Goal: Transaction & Acquisition: Purchase product/service

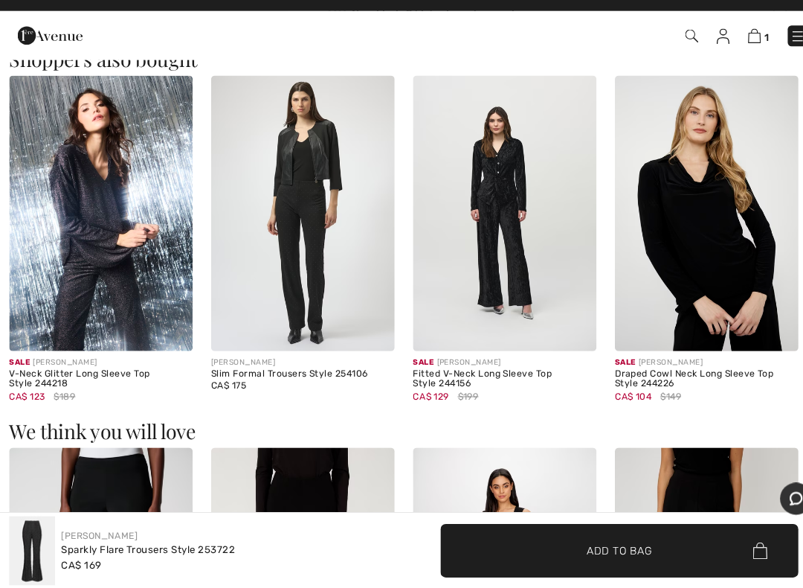
scroll to position [891, 0]
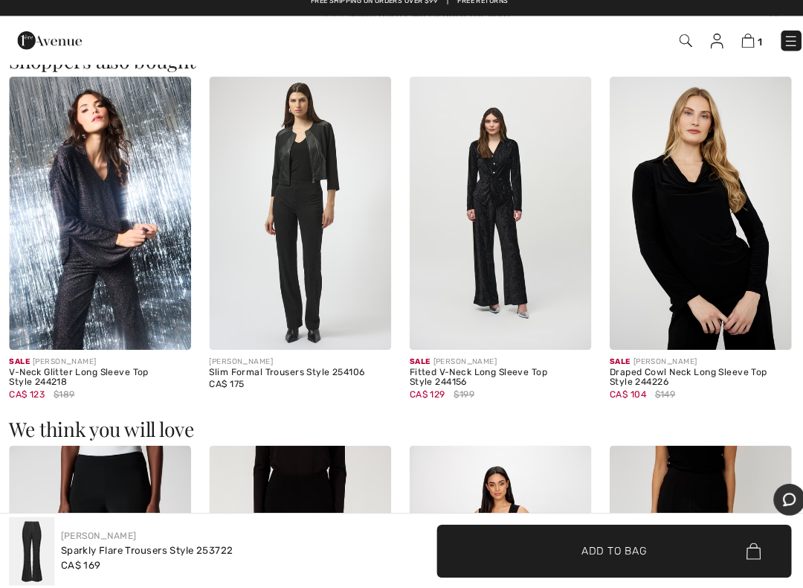
click at [111, 235] on img at bounding box center [98, 220] width 179 height 268
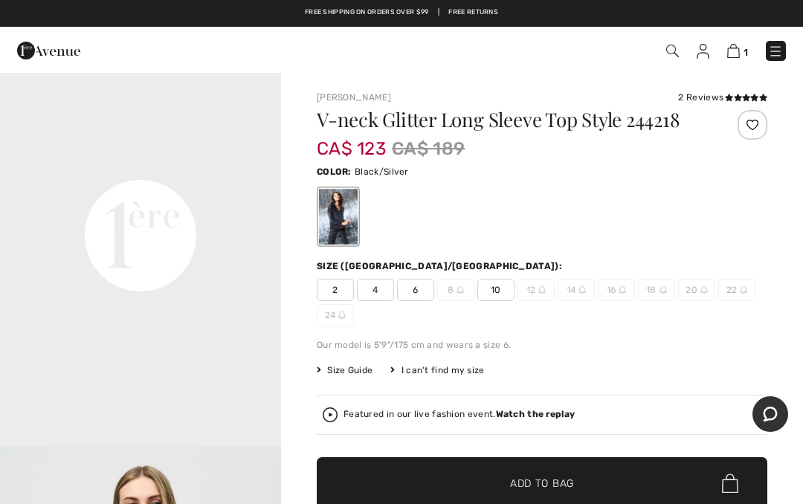
scroll to position [889, 0]
click at [338, 222] on div at bounding box center [338, 217] width 39 height 56
click at [428, 295] on span "6" at bounding box center [415, 290] width 37 height 22
click at [182, 168] on video "Your browser does not support the video tag." at bounding box center [140, 98] width 281 height 141
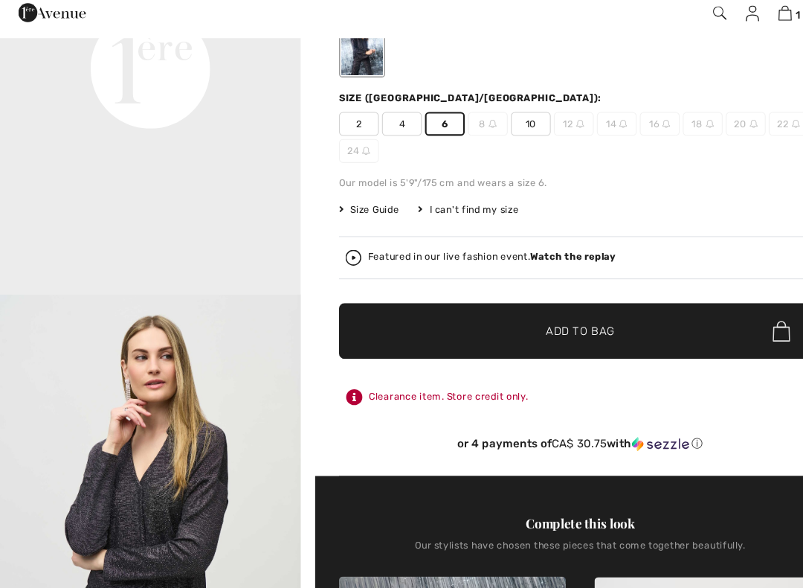
scroll to position [136, 0]
click at [562, 340] on span "Add to Bag" at bounding box center [542, 348] width 64 height 16
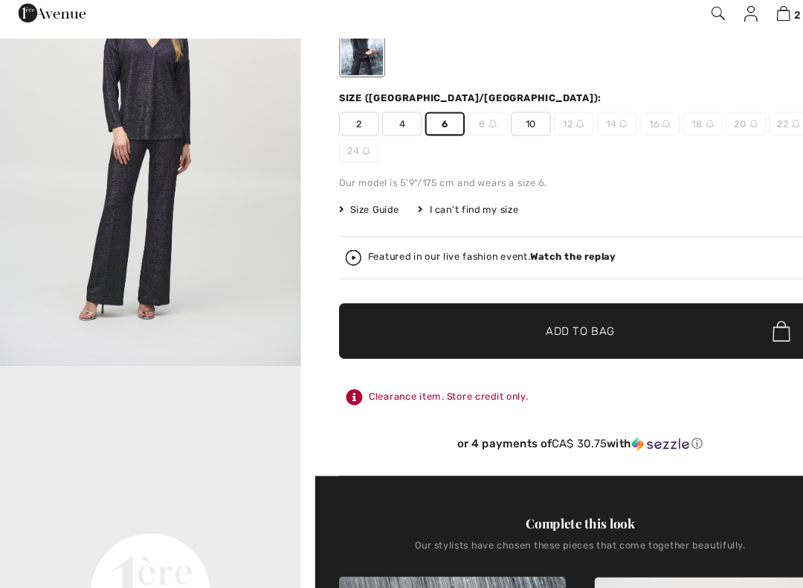
scroll to position [398, 0]
click at [737, 44] on img at bounding box center [732, 51] width 13 height 14
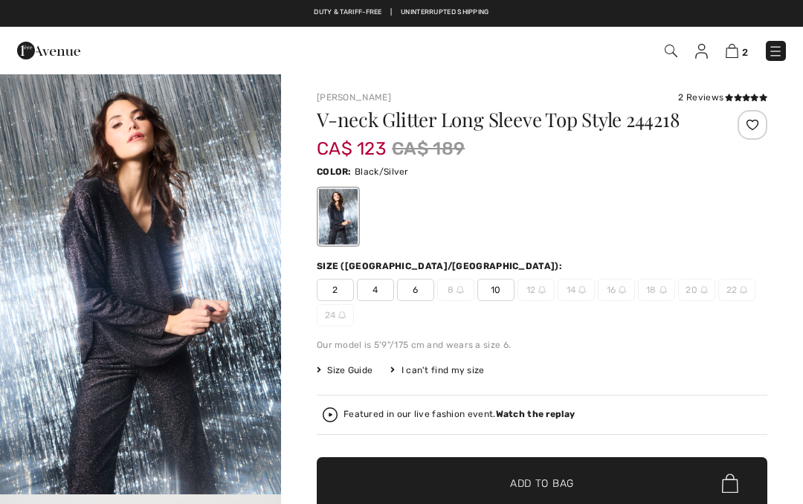
scroll to position [213, 0]
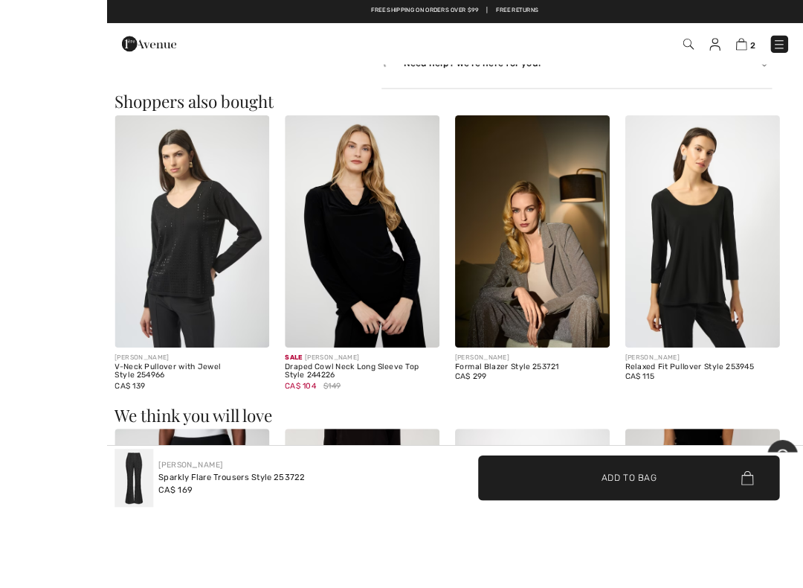
scroll to position [888, 0]
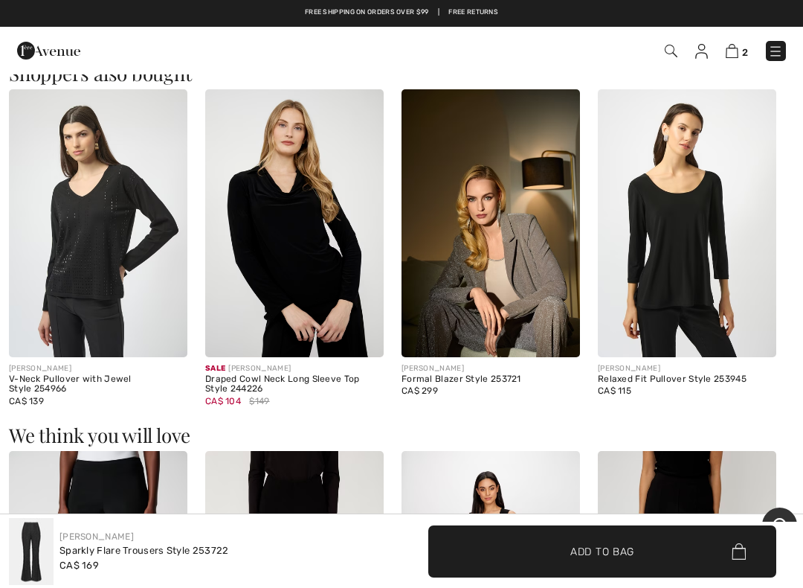
click at [120, 282] on img at bounding box center [98, 223] width 179 height 268
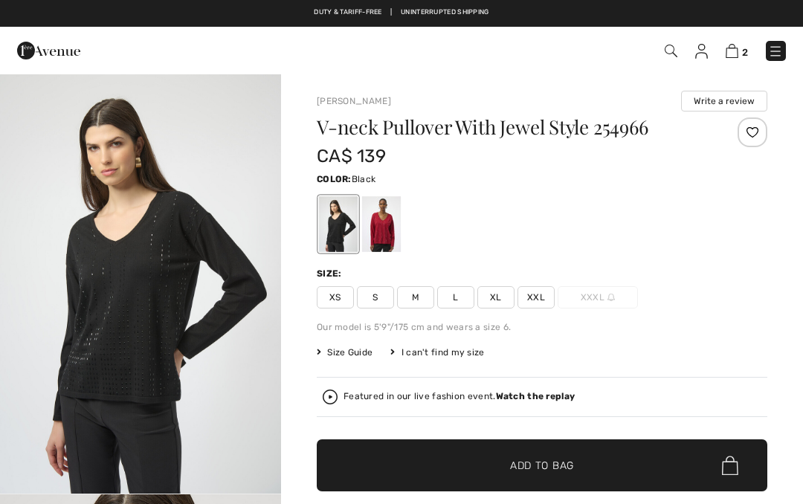
checkbox input "true"
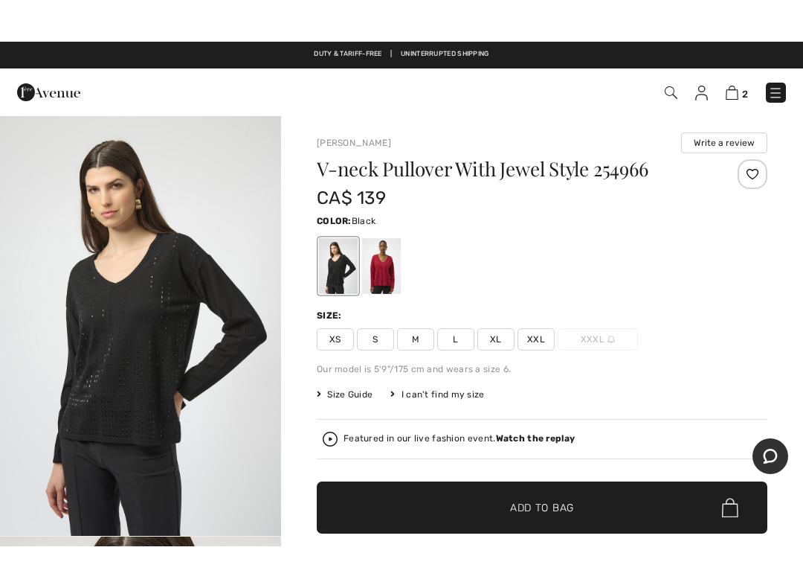
scroll to position [5, 0]
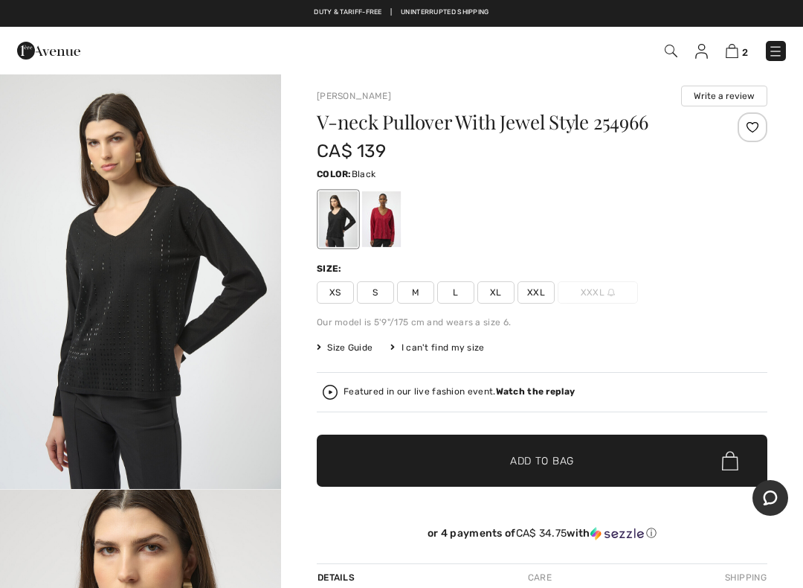
click at [341, 230] on div at bounding box center [338, 219] width 39 height 56
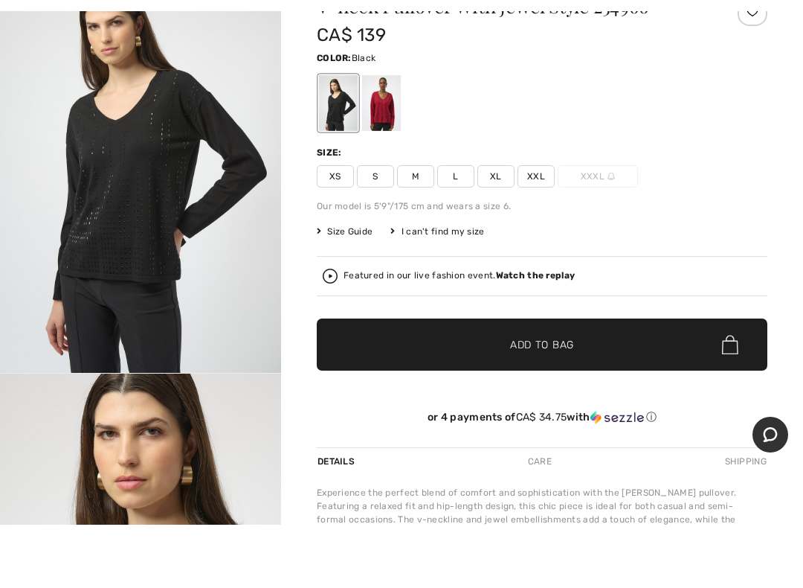
scroll to position [121, 0]
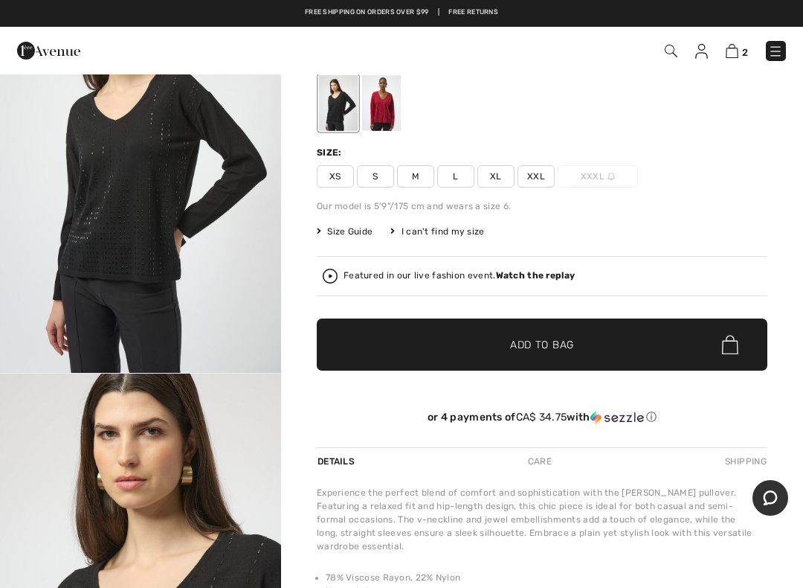
click at [393, 115] on div at bounding box center [381, 103] width 39 height 56
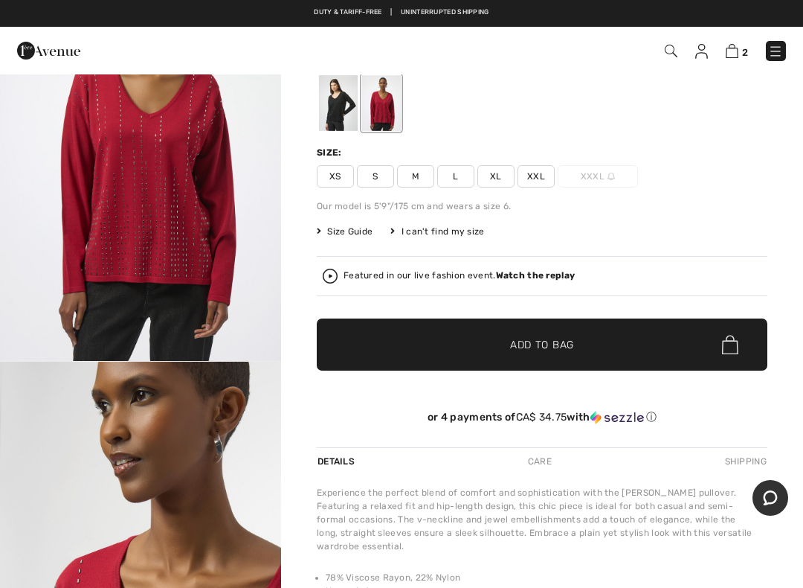
scroll to position [0, 0]
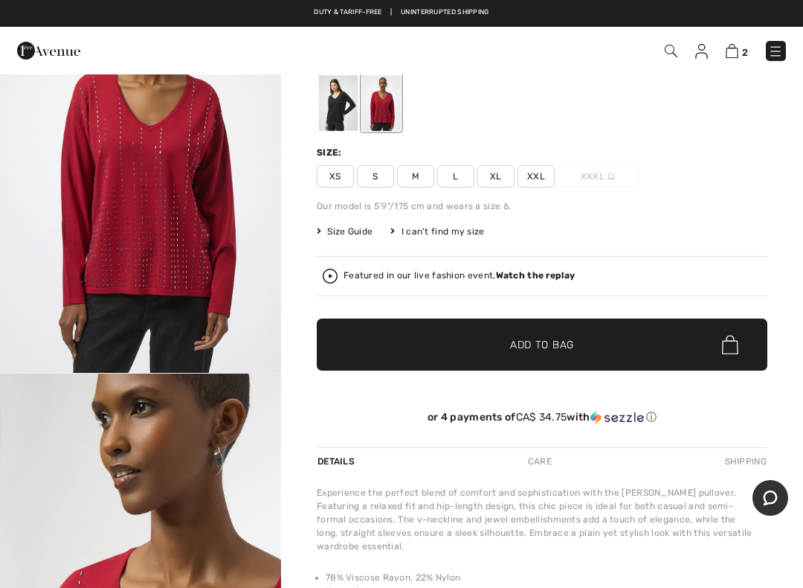
click at [335, 117] on div at bounding box center [338, 103] width 39 height 56
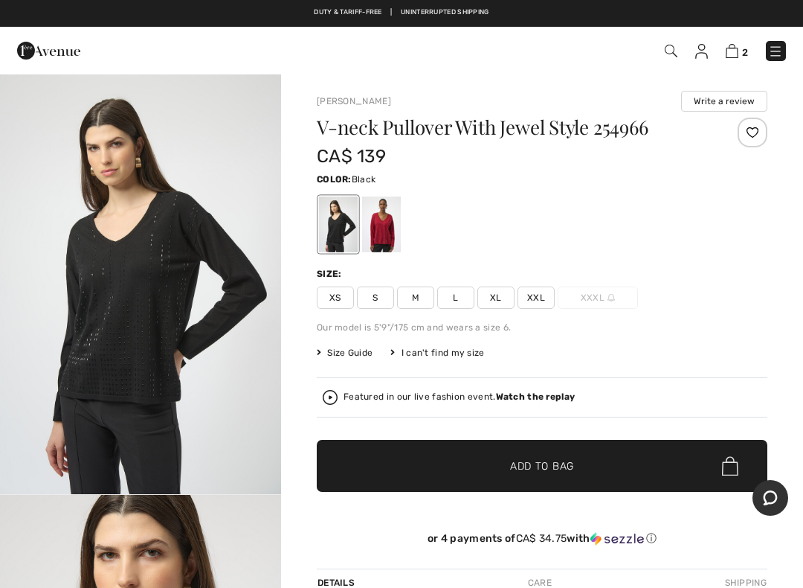
click at [547, 463] on span "Add to Bag" at bounding box center [542, 466] width 64 height 16
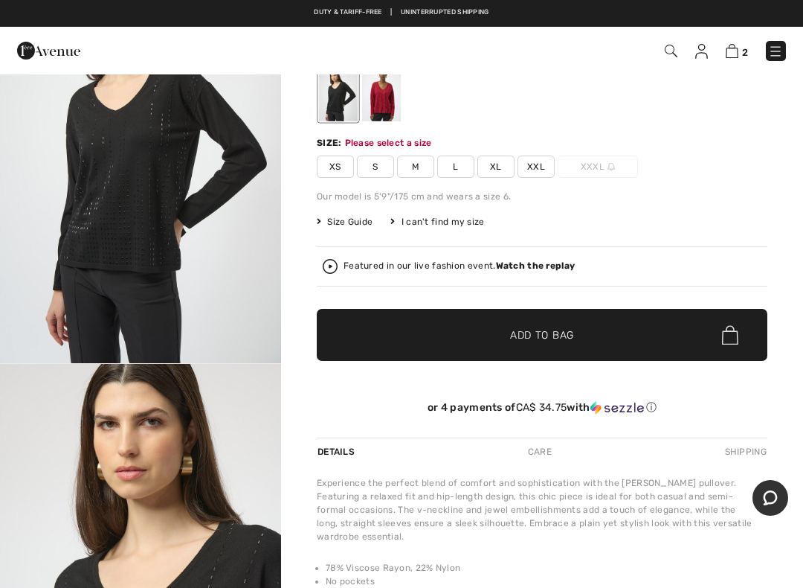
scroll to position [160, 0]
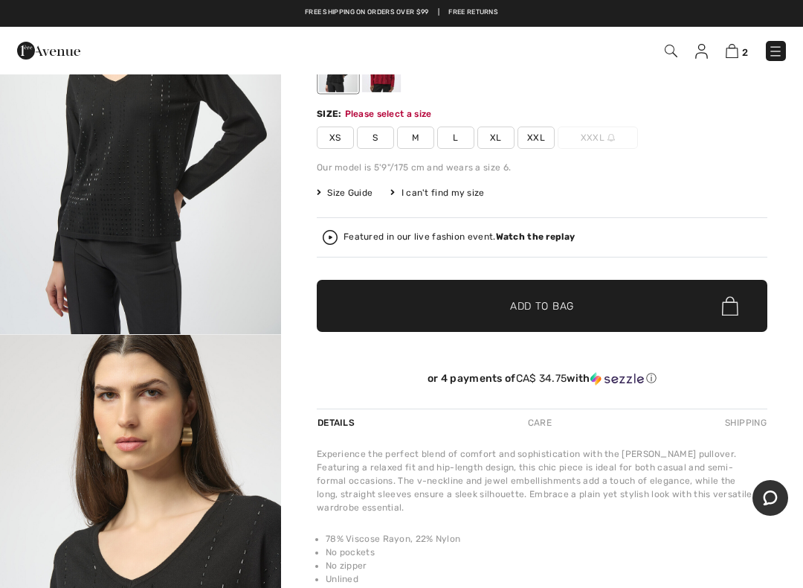
click at [381, 140] on span "S" at bounding box center [375, 137] width 37 height 22
click at [557, 309] on span "Add to Bag" at bounding box center [542, 306] width 64 height 16
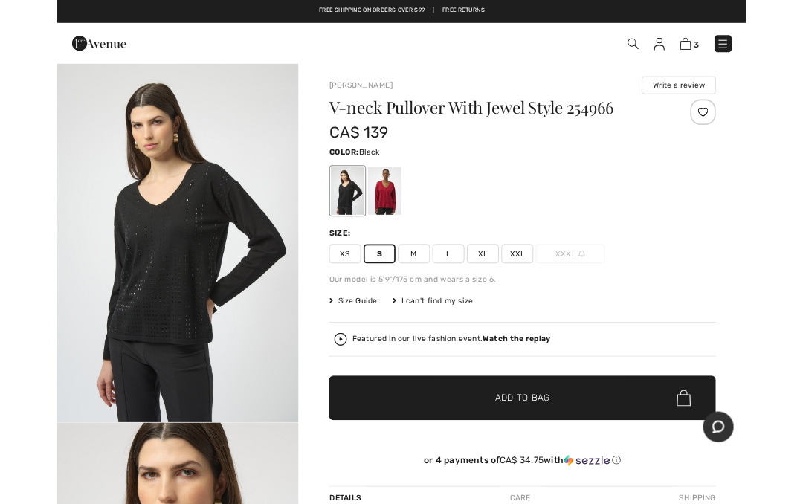
scroll to position [0, 0]
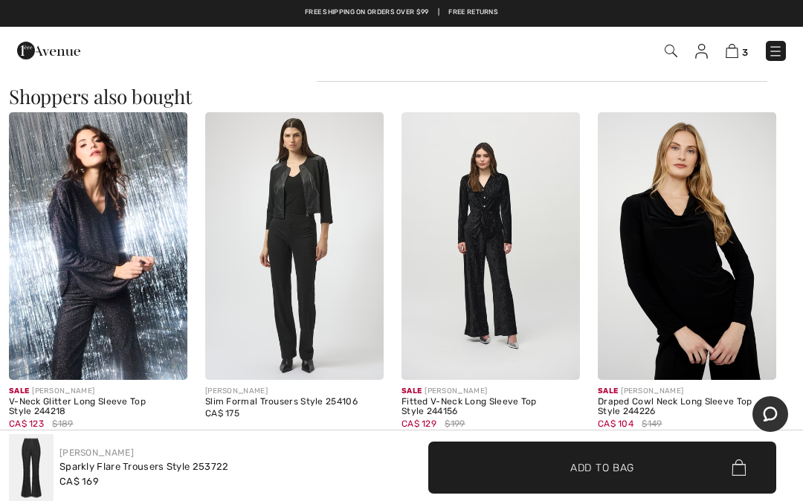
scroll to position [863, 0]
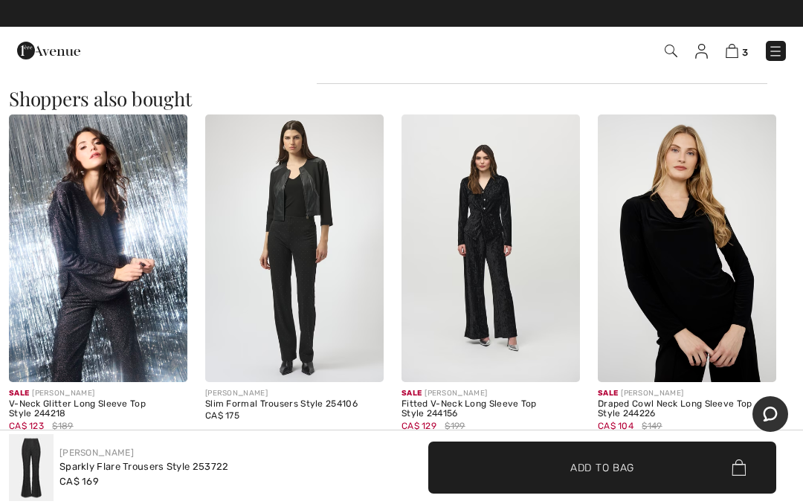
click at [739, 52] on img at bounding box center [732, 51] width 13 height 14
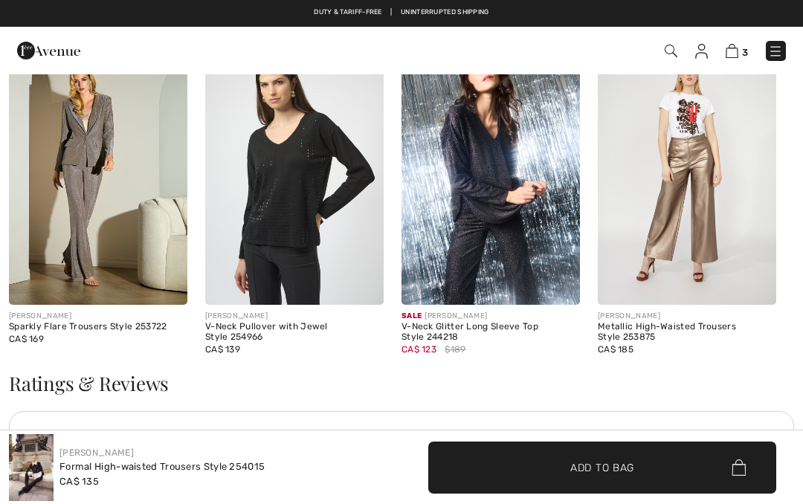
checkbox input "true"
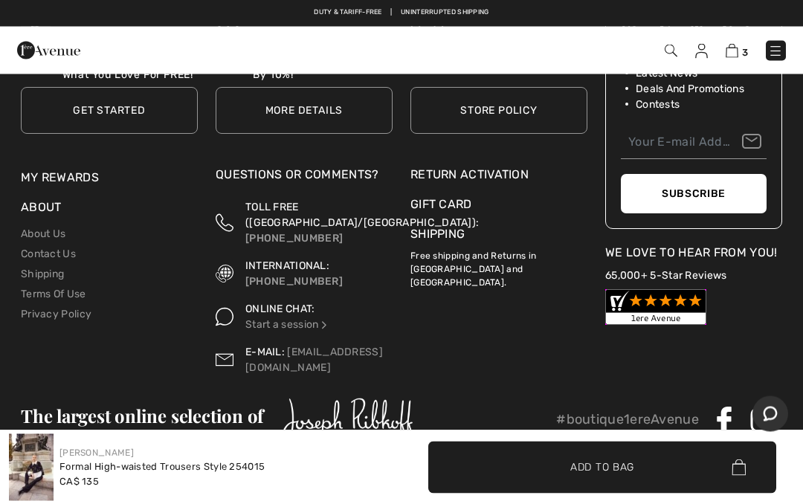
scroll to position [2914, 0]
